Goal: Transaction & Acquisition: Purchase product/service

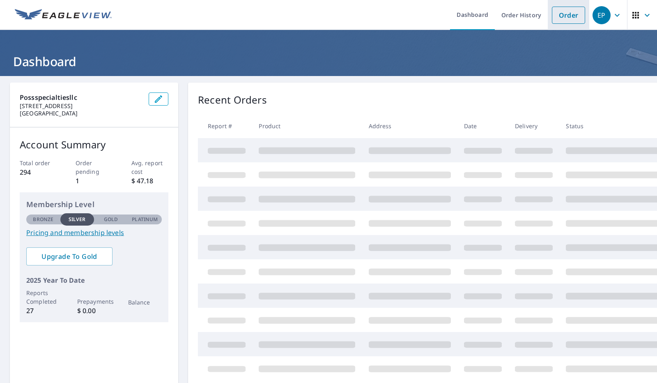
click at [561, 13] on link "Order" at bounding box center [568, 15] width 33 height 17
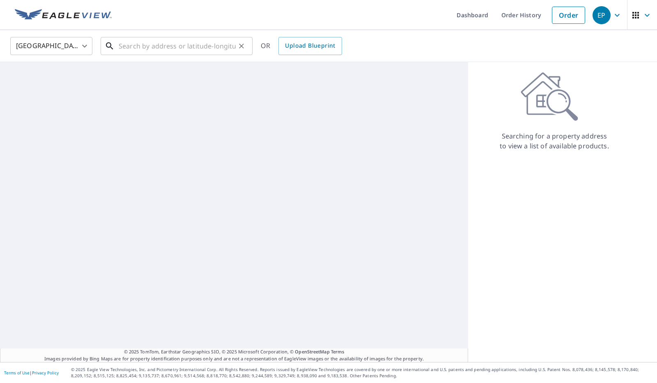
click at [210, 47] on input "text" at bounding box center [177, 45] width 117 height 23
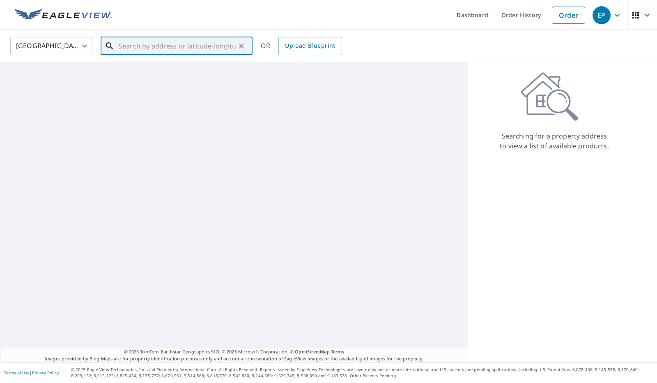
paste input "[STREET_ADDRESS][PERSON_NAME]"
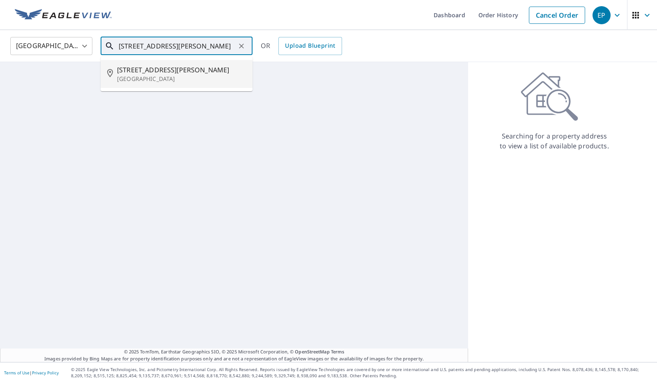
click at [165, 74] on span "[STREET_ADDRESS][PERSON_NAME]" at bounding box center [181, 70] width 129 height 10
type input "[STREET_ADDRESS][PERSON_NAME]"
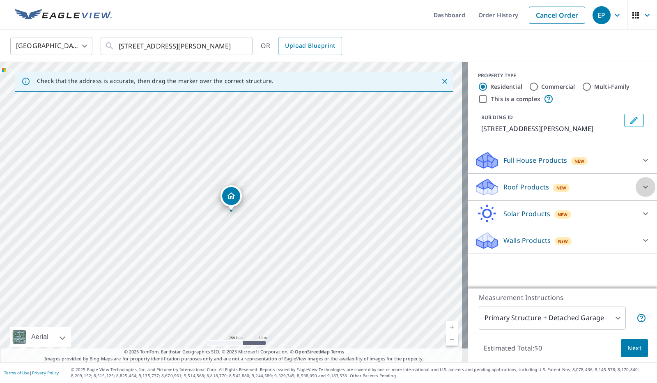
click at [641, 185] on icon at bounding box center [646, 187] width 10 height 10
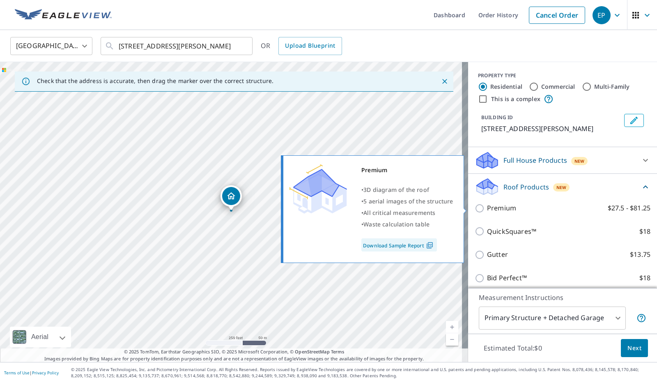
click at [475, 207] on input "Premium $27.5 - $81.25" at bounding box center [481, 208] width 12 height 10
checkbox input "true"
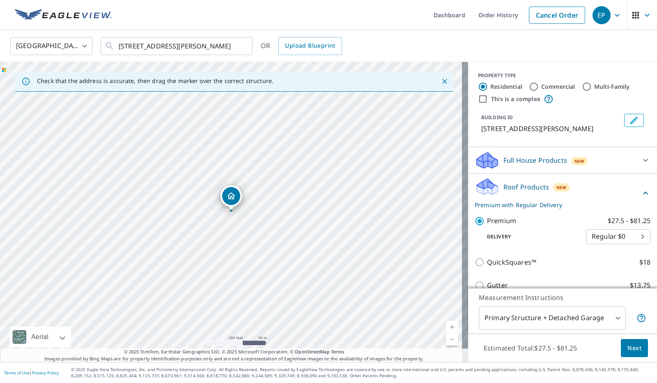
click at [636, 345] on button "Next" at bounding box center [634, 348] width 27 height 18
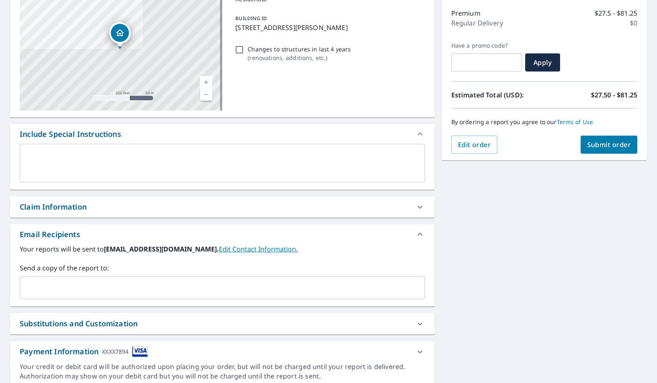
scroll to position [104, 0]
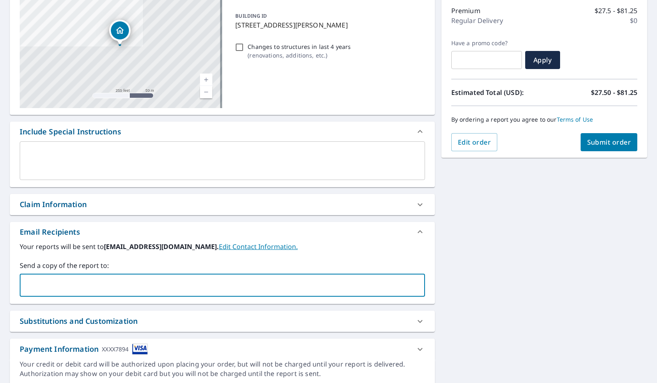
click at [205, 281] on input "text" at bounding box center [216, 285] width 386 height 16
type input "[EMAIL_ADDRESS][DOMAIN_NAME]"
click at [599, 138] on span "Submit order" at bounding box center [609, 142] width 44 height 9
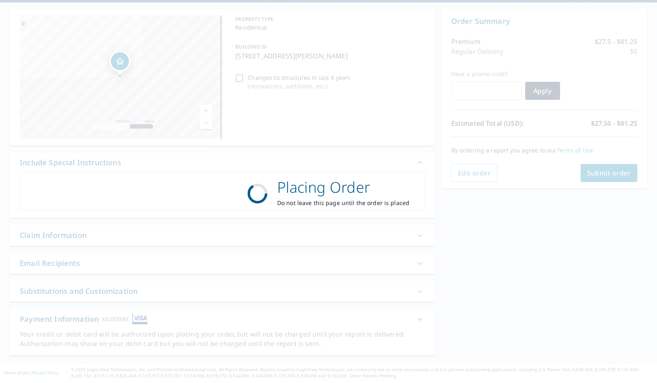
scroll to position [72, 0]
